Goal: Entertainment & Leisure: Consume media (video, audio)

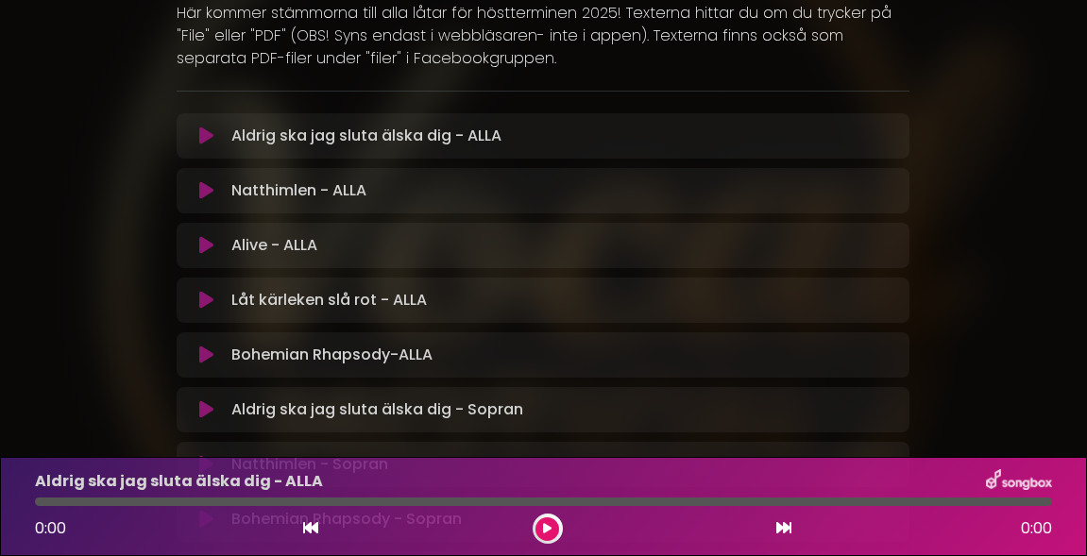
scroll to position [246, 0]
click at [205, 140] on icon at bounding box center [206, 136] width 14 height 19
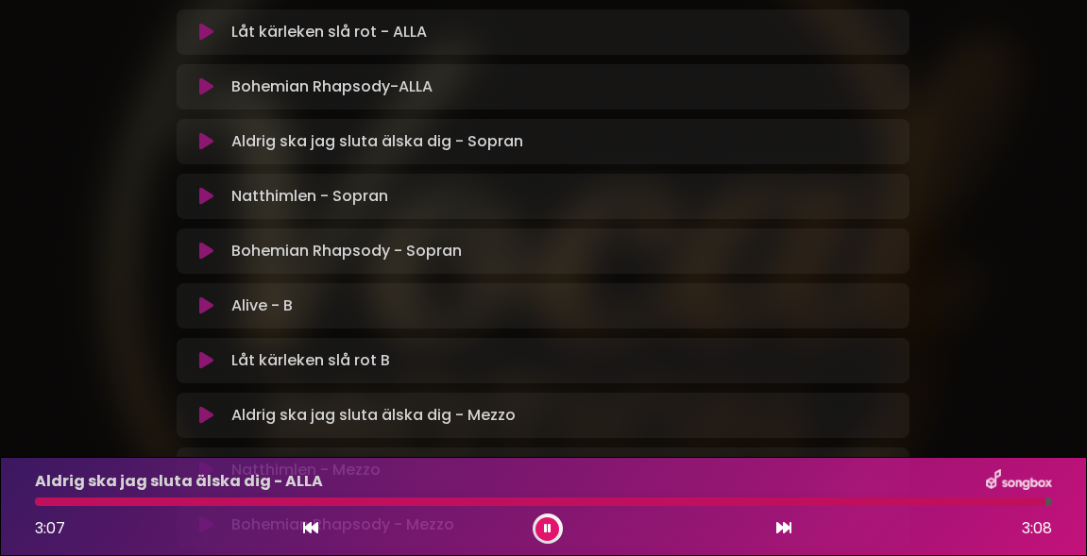
scroll to position [520, 0]
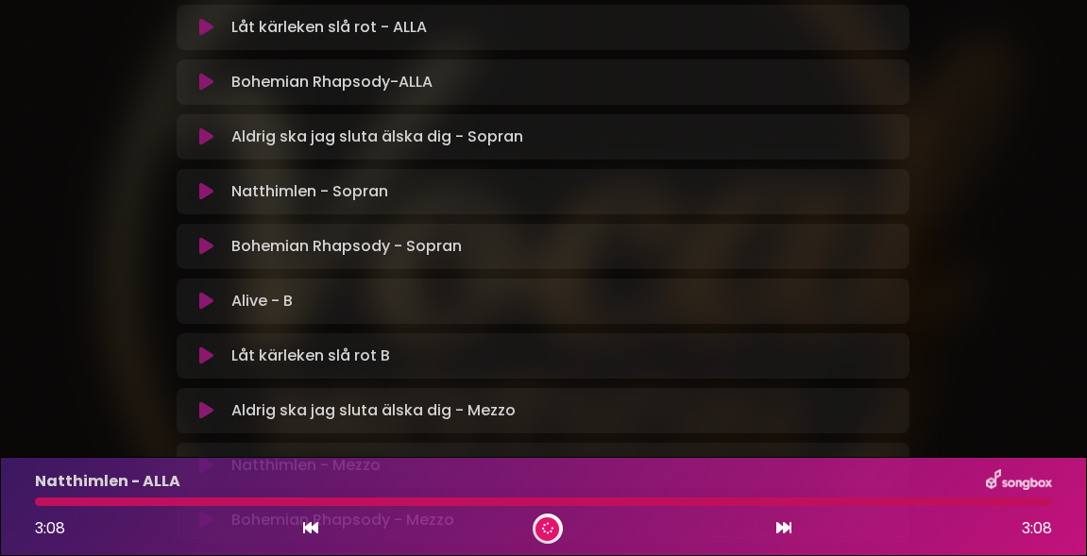
click at [205, 142] on icon at bounding box center [206, 136] width 14 height 19
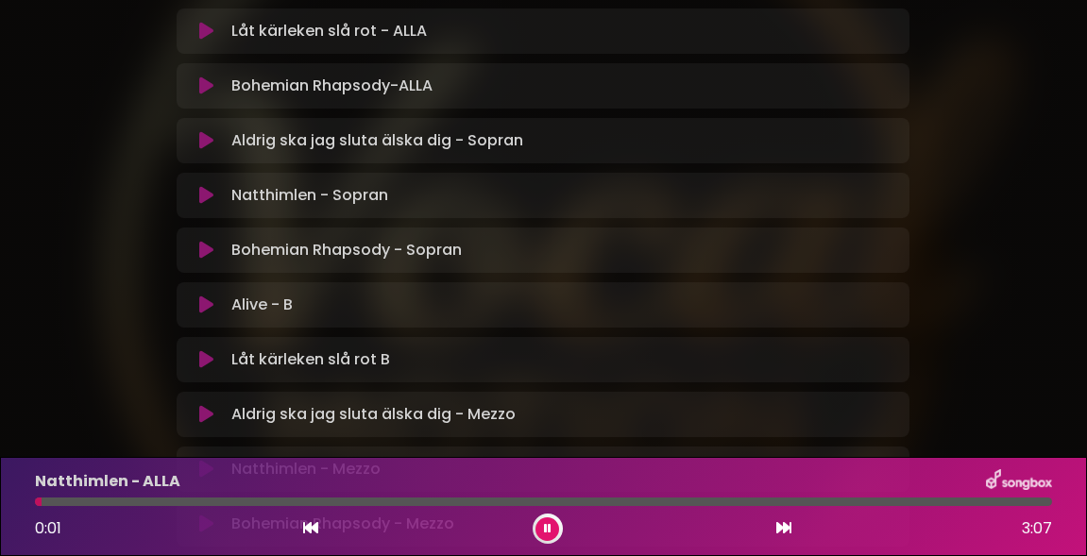
click at [205, 142] on icon at bounding box center [206, 140] width 14 height 19
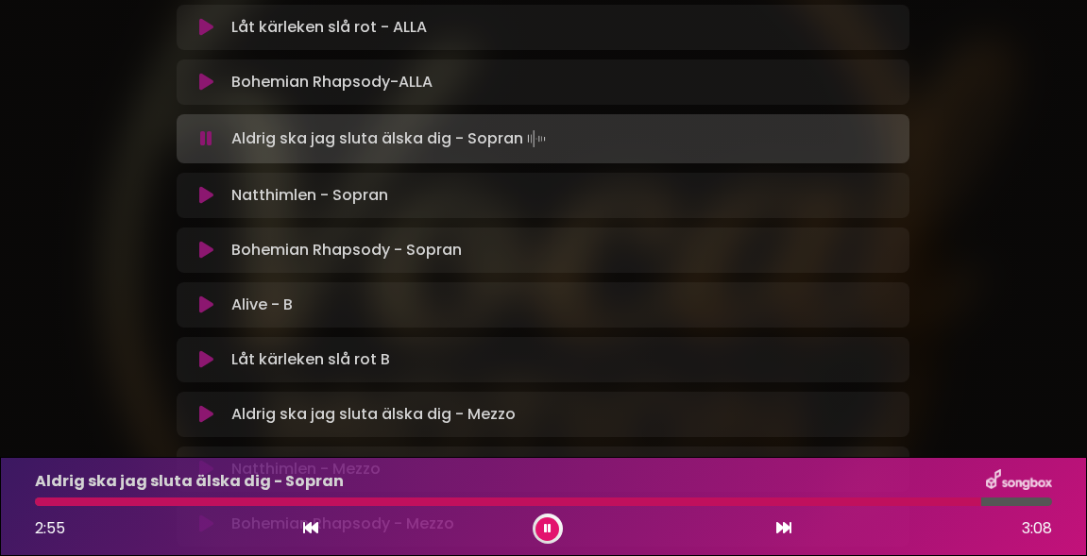
click at [231, 505] on div at bounding box center [508, 502] width 946 height 8
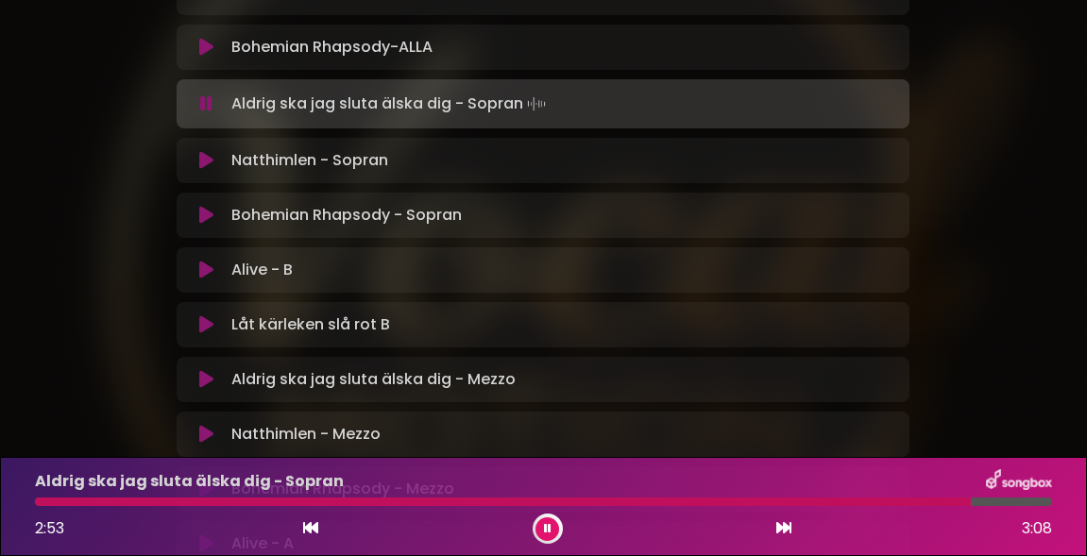
scroll to position [557, 0]
click at [203, 209] on icon at bounding box center [206, 213] width 14 height 19
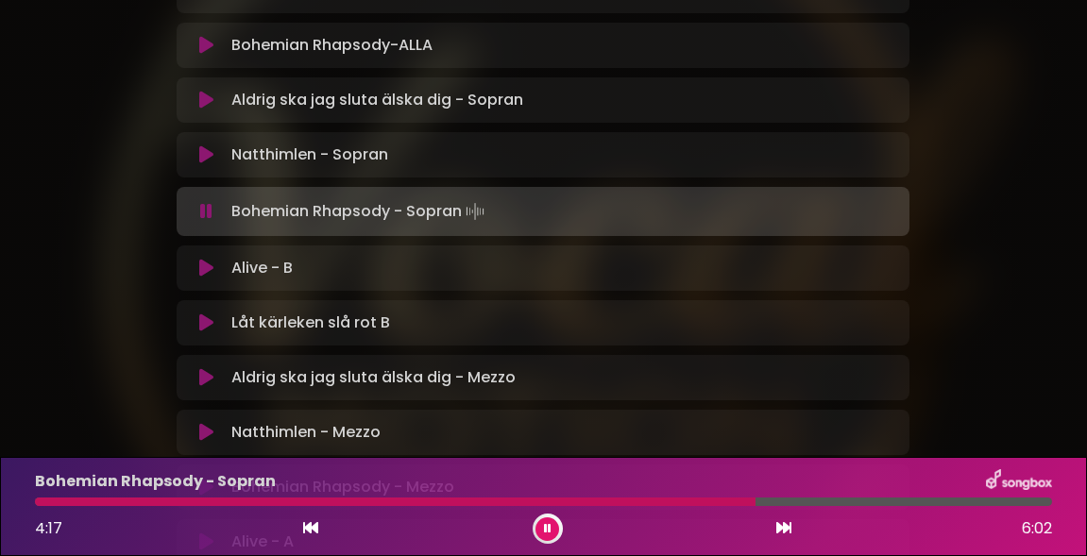
click at [702, 499] on div at bounding box center [395, 502] width 720 height 8
click at [501, 504] on div at bounding box center [528, 502] width 987 height 8
click at [665, 498] on div at bounding box center [393, 502] width 717 height 8
click at [687, 507] on div "Bohemian Rhapsody - Sopran 4:14 6:02" at bounding box center [543, 506] width 1039 height 75
click at [704, 499] on div at bounding box center [393, 502] width 717 height 8
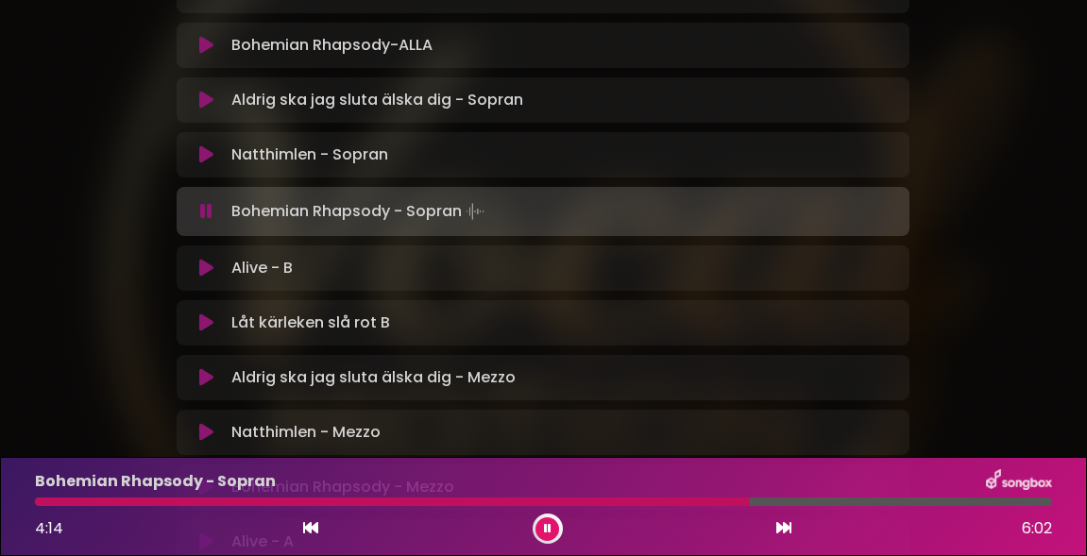
click at [706, 503] on div at bounding box center [392, 502] width 715 height 8
